Goal: Check status: Check status

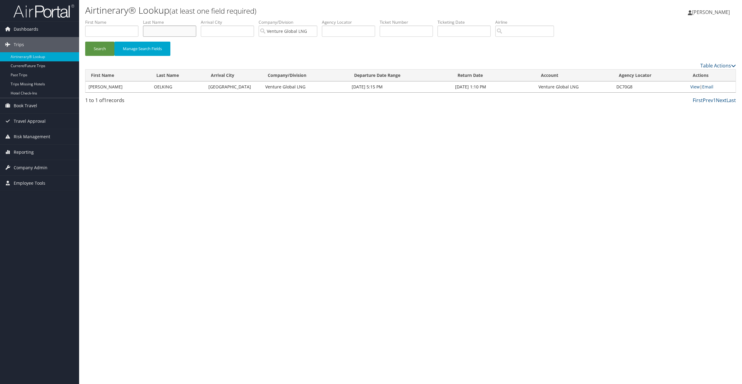
paste input "Shayegh"
type input "Shayegh"
click at [93, 49] on button "Search" at bounding box center [99, 49] width 29 height 14
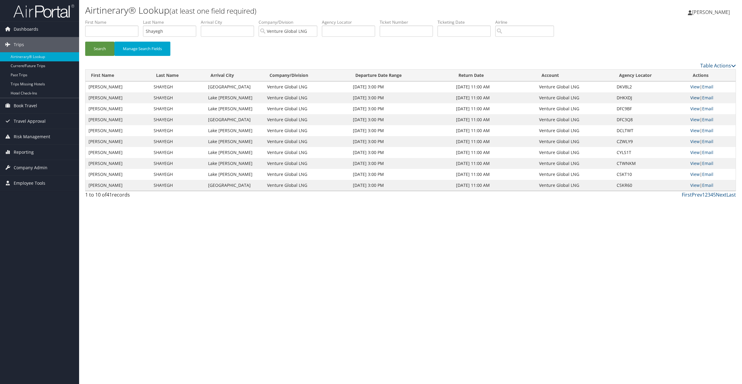
click at [695, 98] on link "View" at bounding box center [694, 98] width 9 height 6
click at [694, 86] on link "View" at bounding box center [694, 87] width 9 height 6
click at [694, 97] on link "View" at bounding box center [694, 98] width 9 height 6
click at [692, 108] on link "View" at bounding box center [694, 109] width 9 height 6
click at [694, 96] on link "View" at bounding box center [694, 98] width 9 height 6
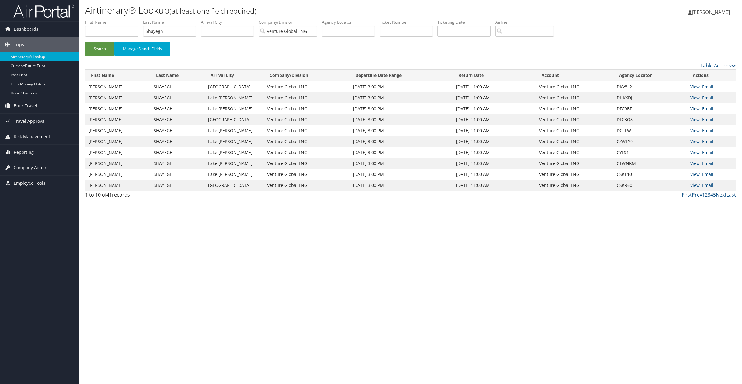
click at [698, 109] on link "View" at bounding box center [694, 109] width 9 height 6
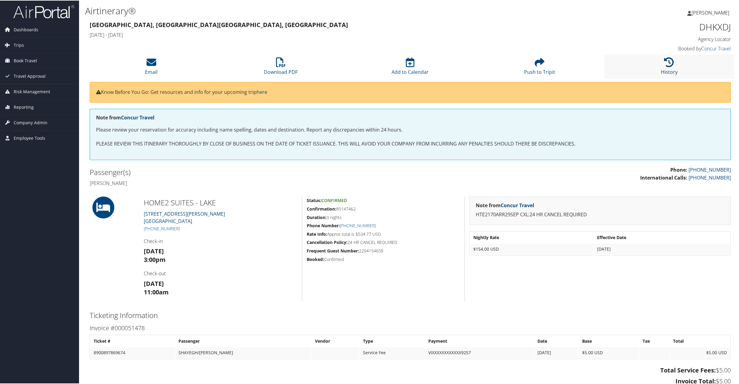
click at [672, 69] on link "History" at bounding box center [669, 67] width 17 height 15
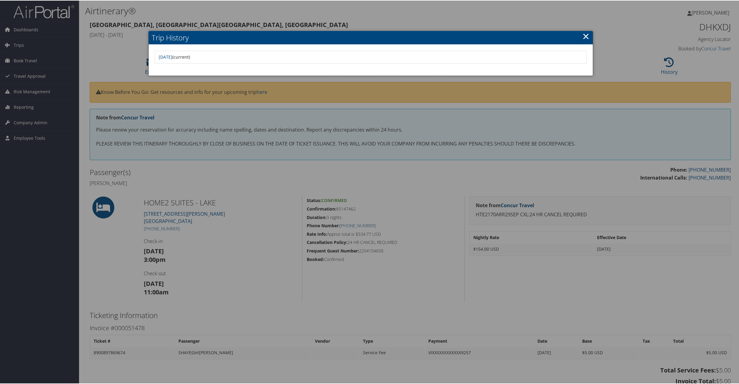
click at [586, 36] on link "×" at bounding box center [586, 35] width 7 height 12
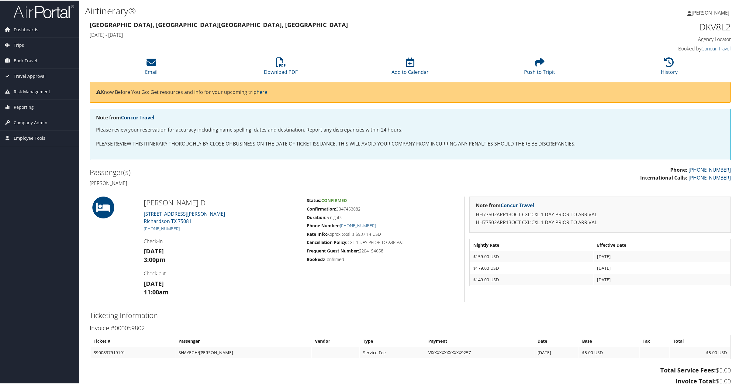
scroll to position [0, 0]
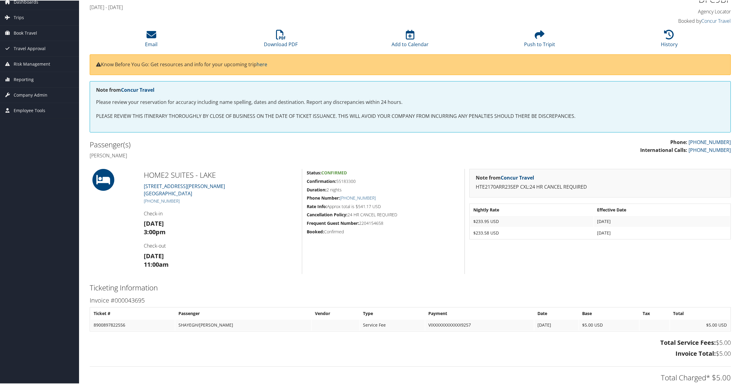
scroll to position [29, 0]
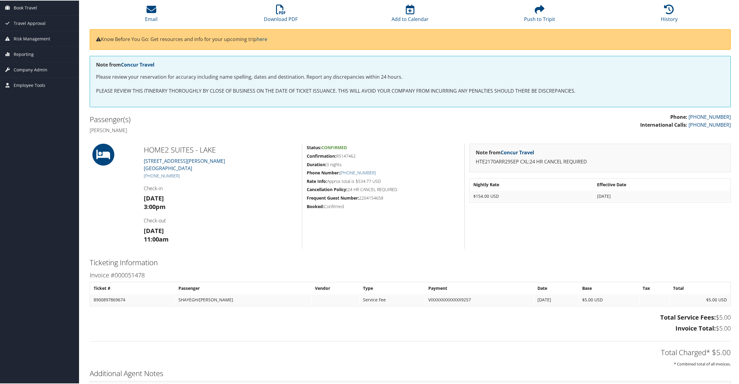
scroll to position [54, 0]
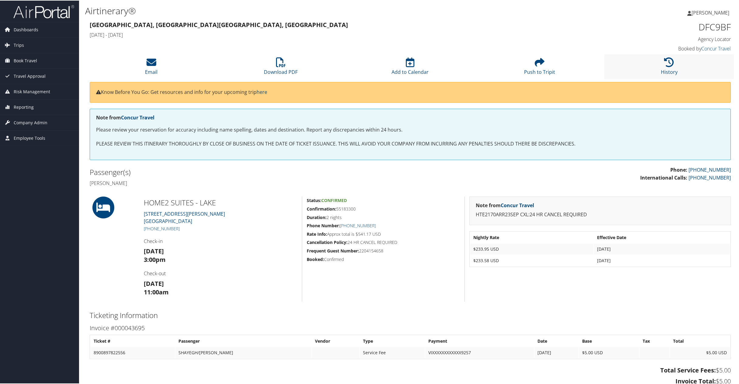
click at [676, 60] on li "History" at bounding box center [669, 66] width 130 height 25
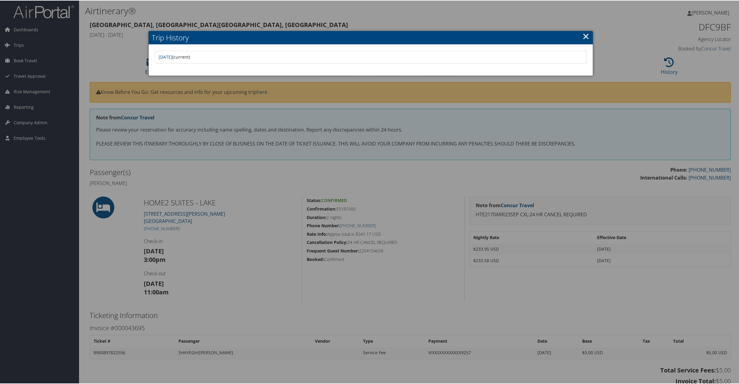
click at [584, 35] on link "×" at bounding box center [586, 35] width 7 height 12
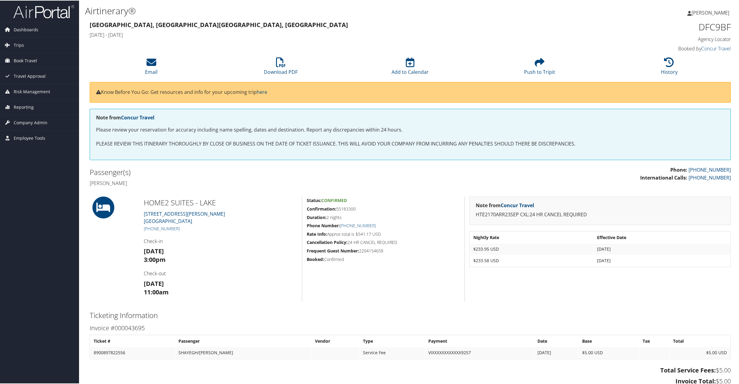
scroll to position [2, 0]
